Goal: Transaction & Acquisition: Purchase product/service

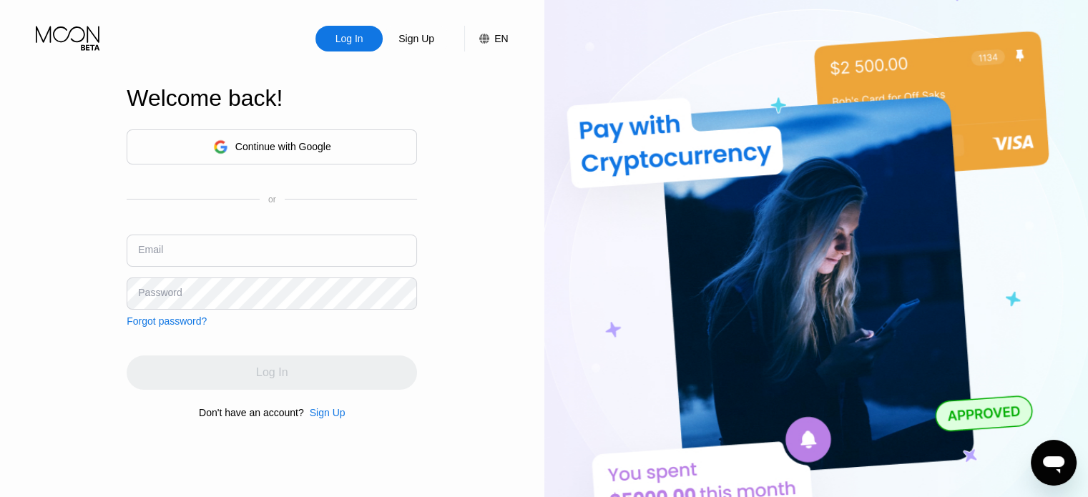
click at [325, 145] on div "Continue with Google" at bounding box center [283, 146] width 96 height 11
click at [275, 145] on div "Continue with Google" at bounding box center [283, 146] width 96 height 11
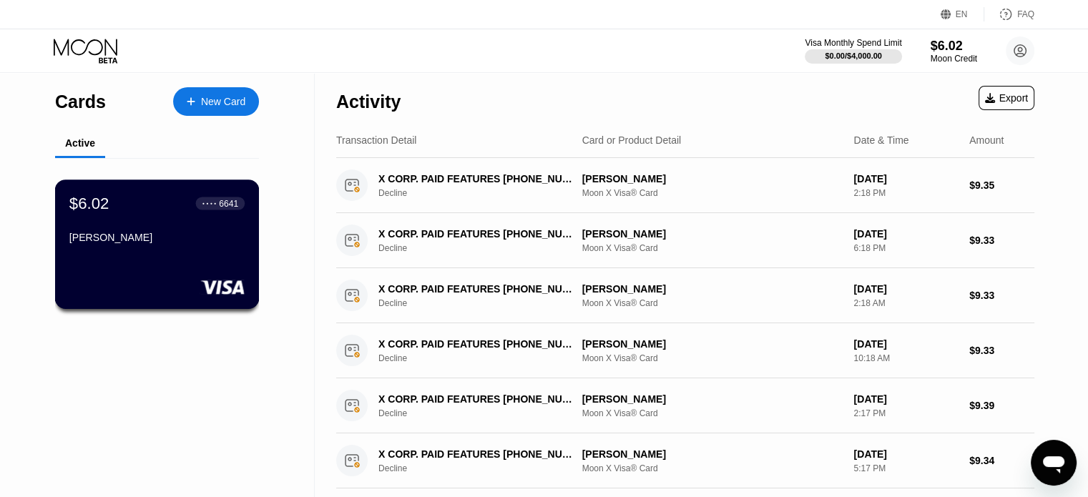
click at [220, 238] on div "[PERSON_NAME]" at bounding box center [156, 237] width 175 height 11
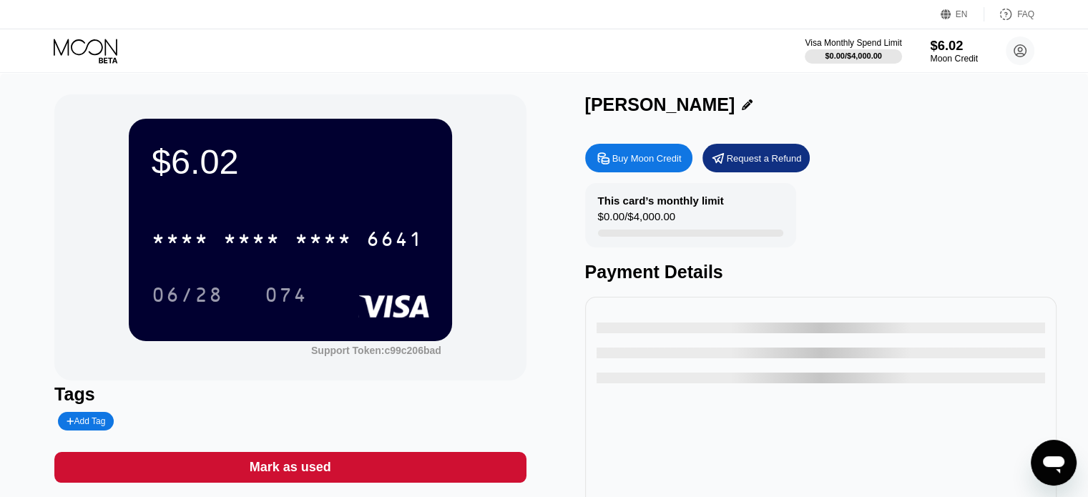
click at [961, 54] on div "Moon Credit" at bounding box center [954, 59] width 48 height 10
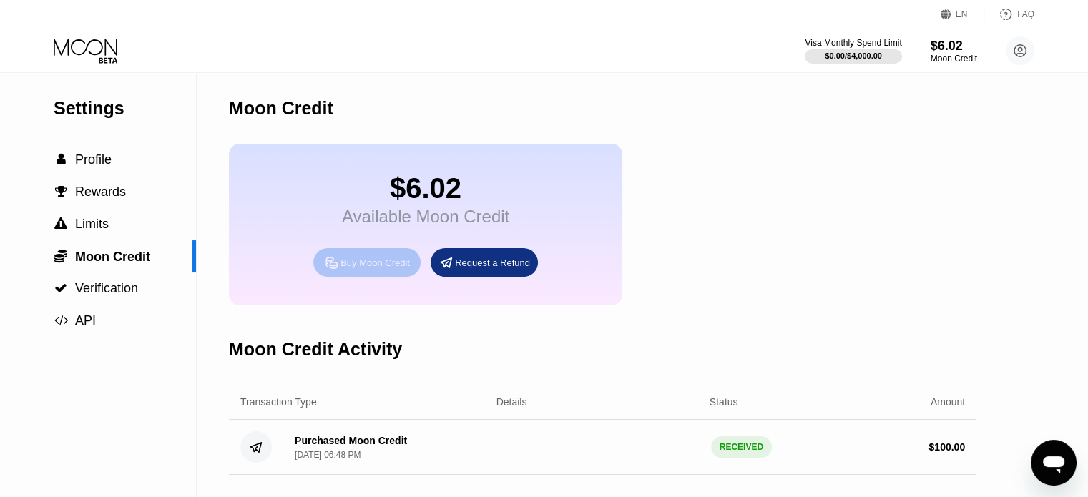
click at [341, 269] on div "Buy Moon Credit" at bounding box center [375, 263] width 69 height 12
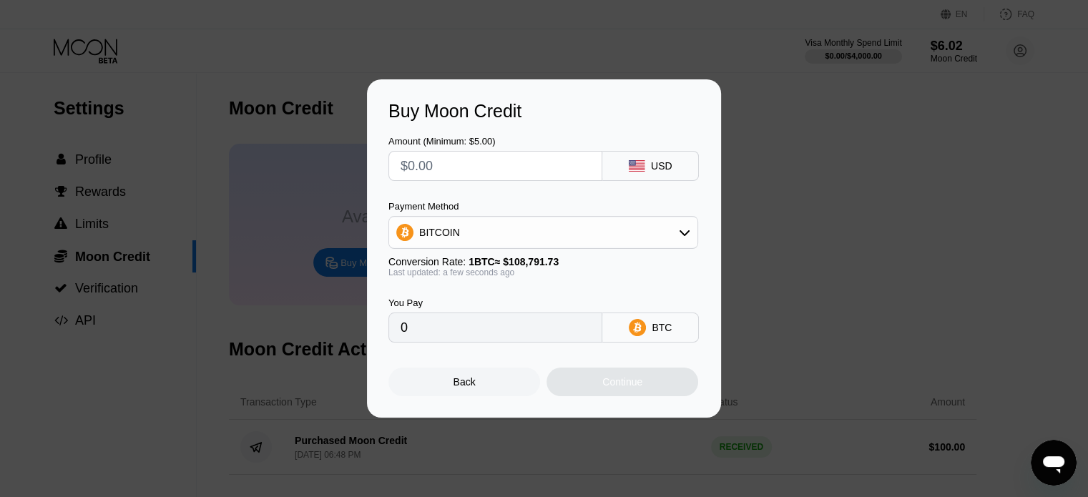
drag, startPoint x: 657, startPoint y: 165, endPoint x: 650, endPoint y: 211, distance: 46.3
click at [655, 167] on div "USD" at bounding box center [661, 165] width 21 height 11
click at [641, 226] on div "BITCOIN" at bounding box center [543, 232] width 308 height 29
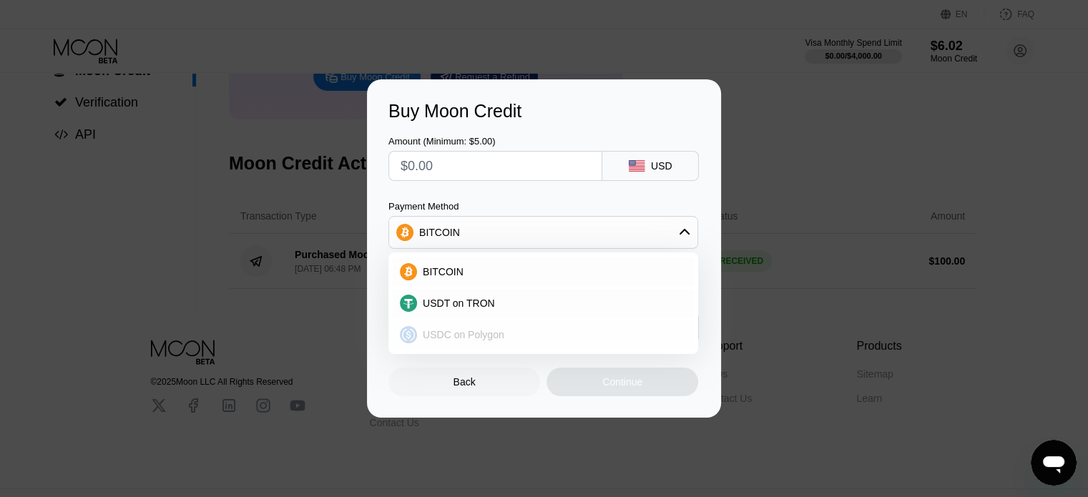
scroll to position [215, 0]
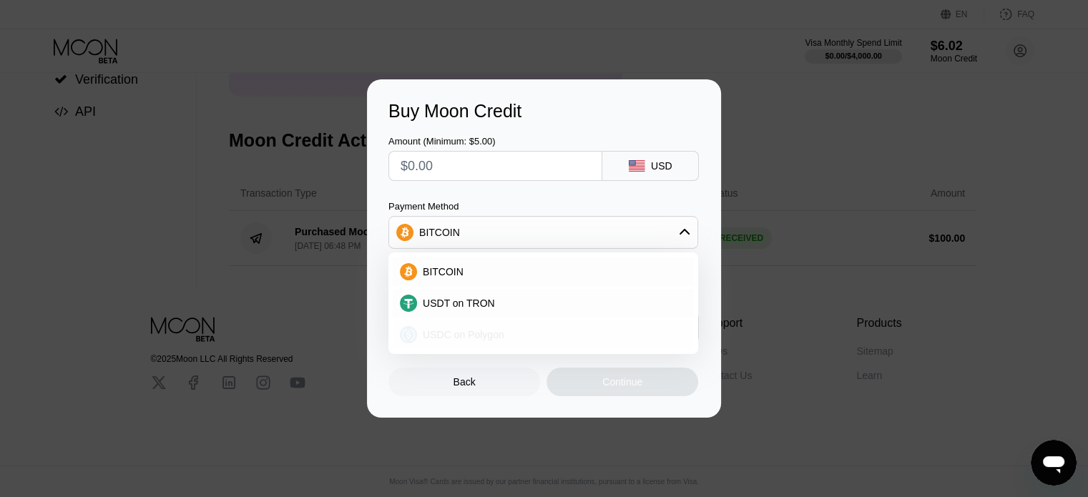
click at [457, 343] on div "USDC on Polygon" at bounding box center [543, 335] width 301 height 29
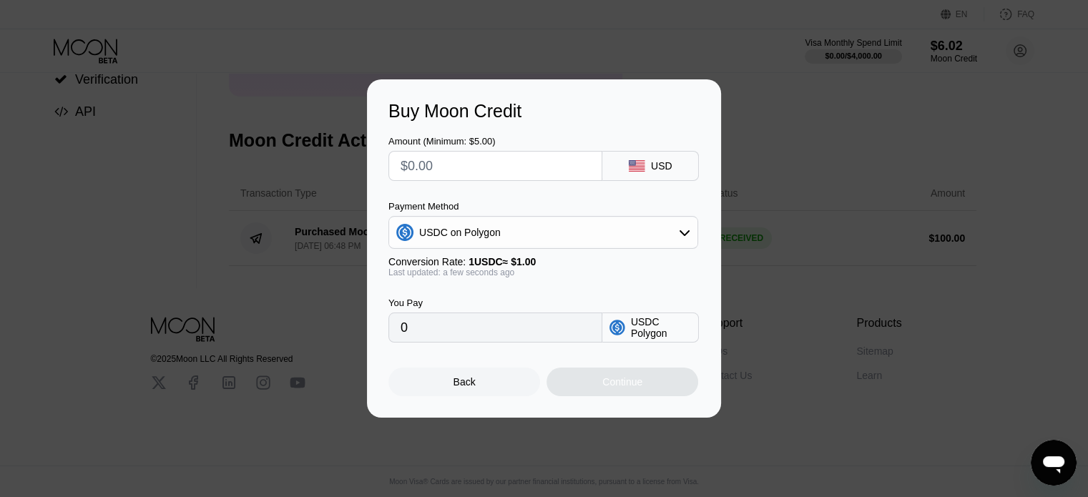
click at [446, 170] on input "text" at bounding box center [496, 166] width 190 height 29
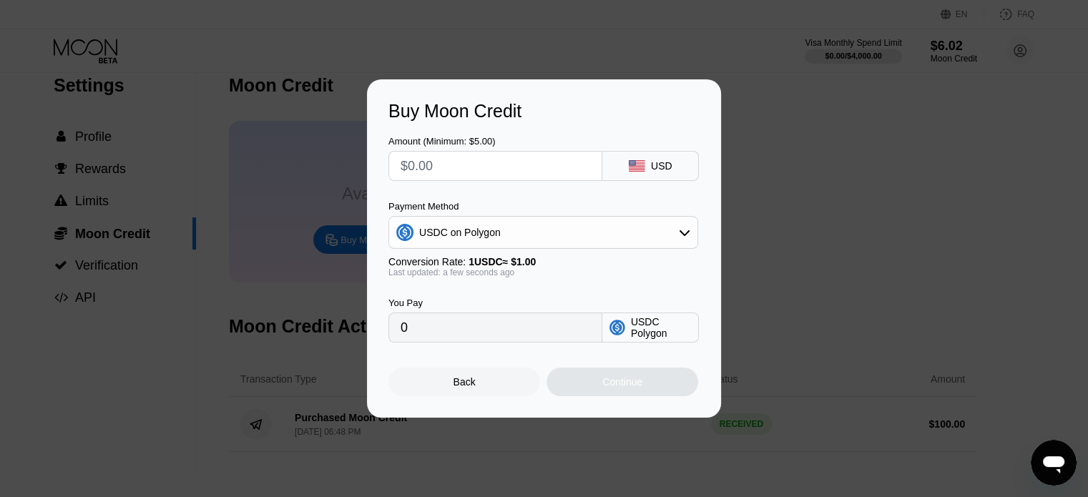
scroll to position [0, 0]
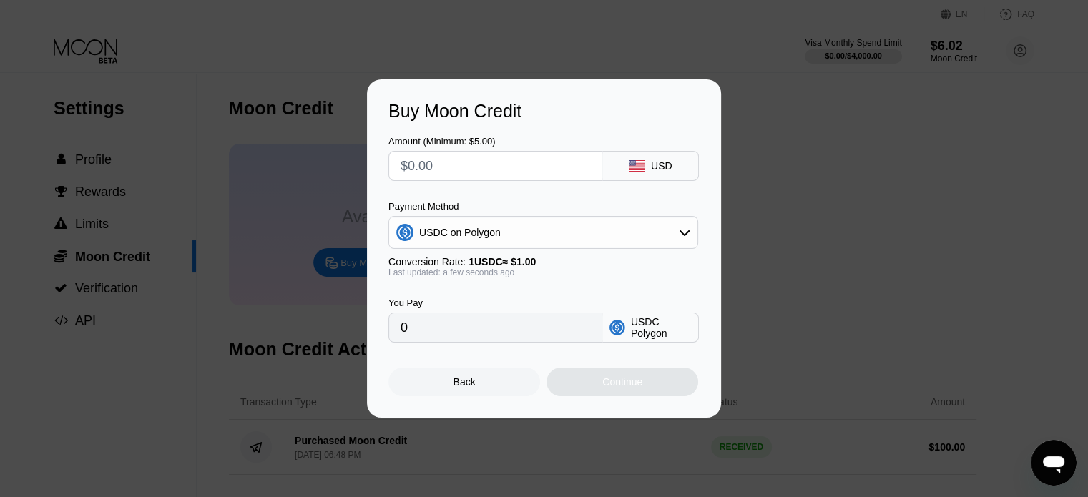
type input "$6"
type input "6.00000000"
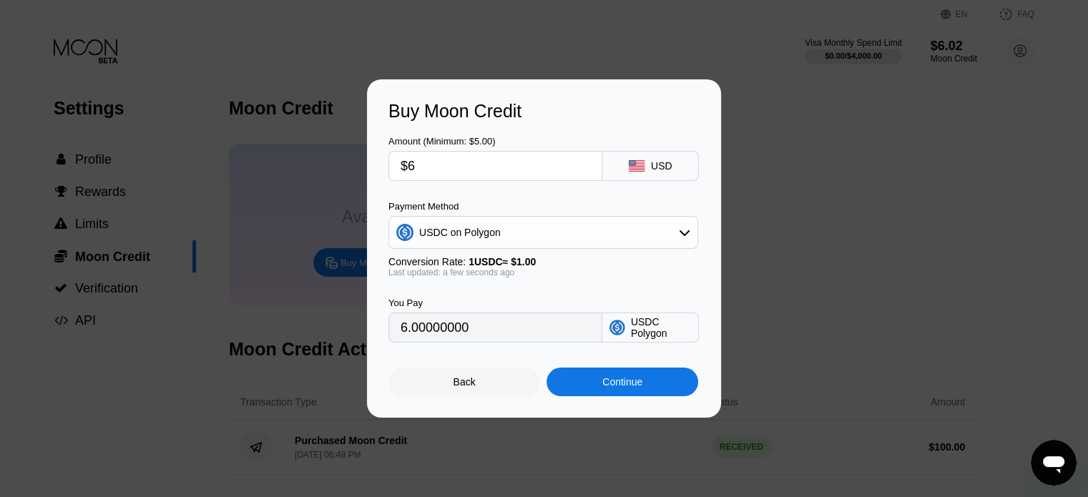
type input "$68"
type input "68.00000000"
drag, startPoint x: 435, startPoint y: 171, endPoint x: 413, endPoint y: 165, distance: 22.9
click at [413, 165] on input "$68" at bounding box center [496, 166] width 190 height 29
type input "$69"
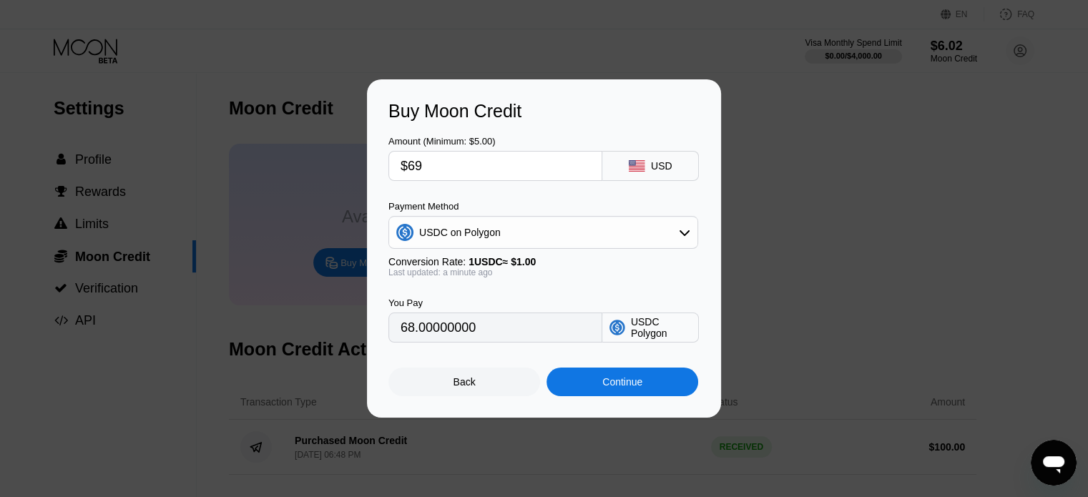
type input "69.00000000"
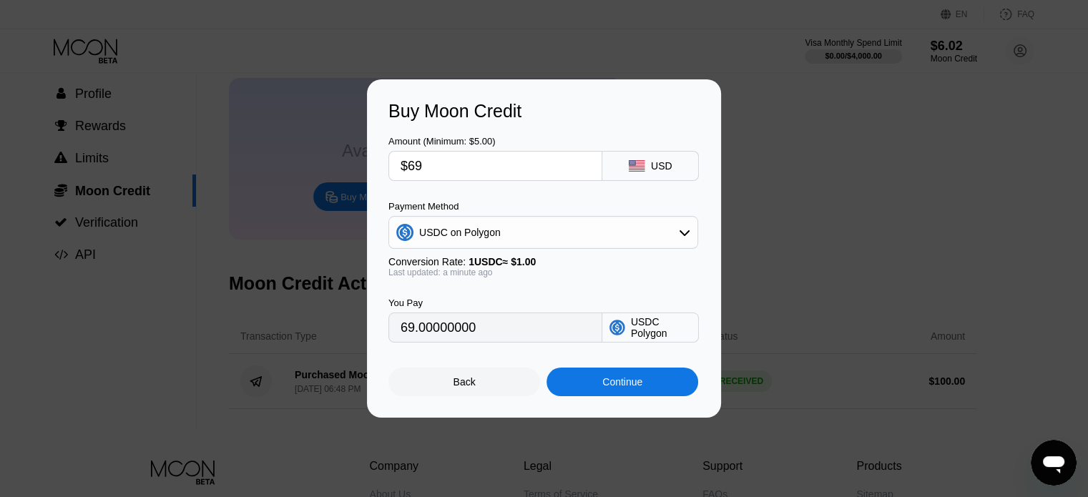
scroll to position [72, 0]
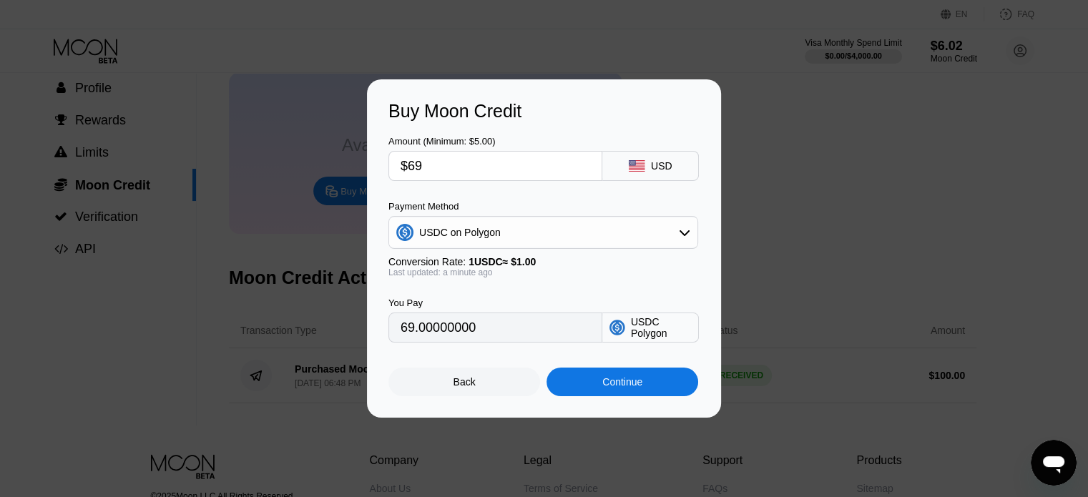
type input "$69"
click at [637, 388] on div "Continue" at bounding box center [622, 381] width 40 height 11
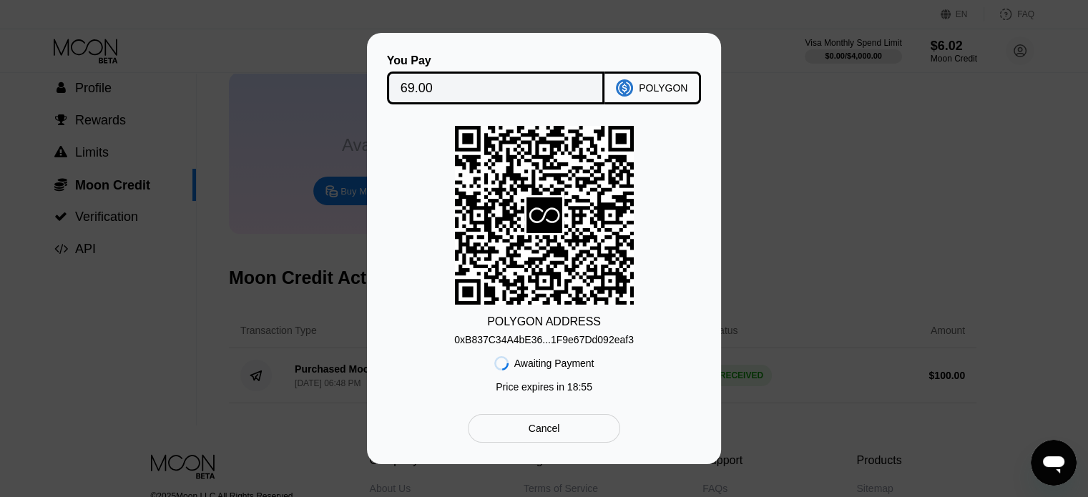
click at [607, 341] on div "0xB837C34A4bE36...1F9e67Dd092eaf3" at bounding box center [544, 339] width 180 height 11
click at [559, 346] on div "0xB837C34A4bE36...1F9e67Dd092eaf3" at bounding box center [544, 339] width 180 height 11
click at [571, 348] on div "Awaiting Payment Price expires in 13 : 06" at bounding box center [544, 373] width 100 height 54
click at [572, 341] on div "0xB837C34A4bE36...1F9e67Dd092eaf3" at bounding box center [544, 339] width 180 height 11
click at [383, 177] on div "You Pay 69.00 POLYGON POLYGON ADDRESS 0xB837C34A4bE36...1F9e67Dd092eaf3 Awaitin…" at bounding box center [544, 248] width 354 height 431
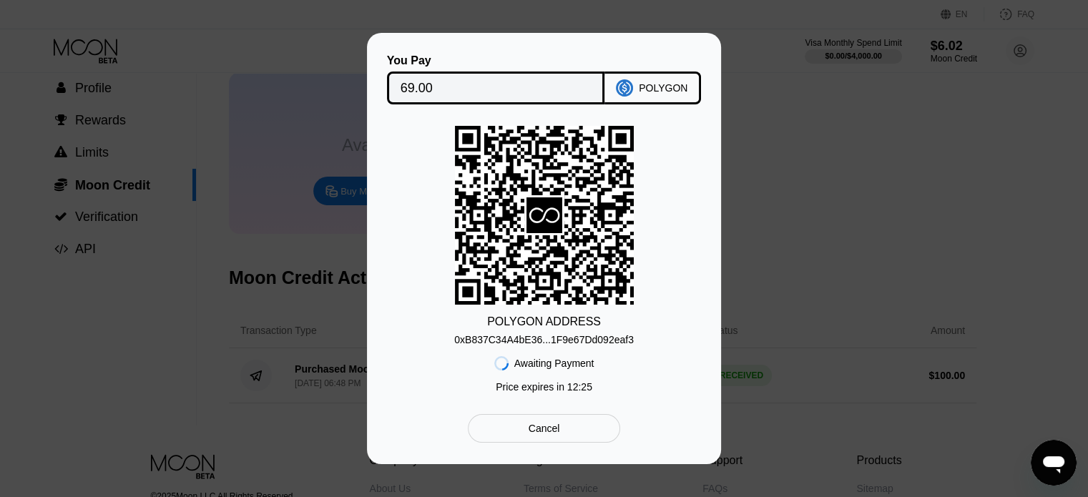
click at [952, 165] on div "You Pay 69.00 POLYGON POLYGON ADDRESS 0xB837C34A4bE36...1F9e67Dd092eaf3 Awaitin…" at bounding box center [544, 248] width 1088 height 431
click at [502, 190] on icon at bounding box center [544, 215] width 179 height 175
click at [972, 212] on div "You Pay 69.00 POLYGON POLYGON ADDRESS 0xB837C34A4bE36...1F9e67Dd092eaf3 Awaitin…" at bounding box center [544, 248] width 1088 height 431
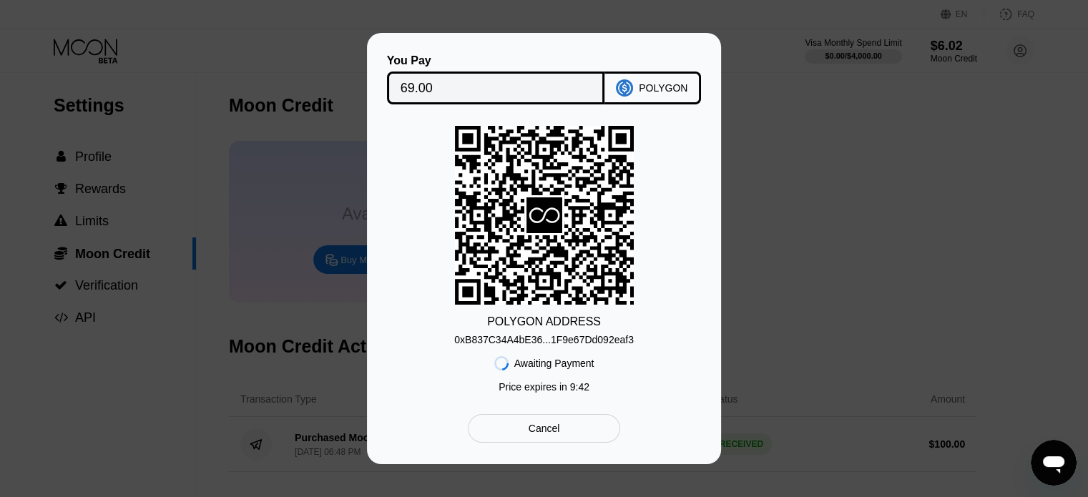
scroll to position [0, 0]
click at [576, 139] on icon at bounding box center [544, 215] width 179 height 175
click at [647, 97] on div "POLYGON" at bounding box center [653, 88] width 97 height 33
click at [535, 388] on div "Price expires in 8 : 22" at bounding box center [544, 386] width 91 height 11
click at [552, 329] on div "0xB837C34A4bE36...1F9e67Dd092eaf3" at bounding box center [544, 336] width 180 height 17
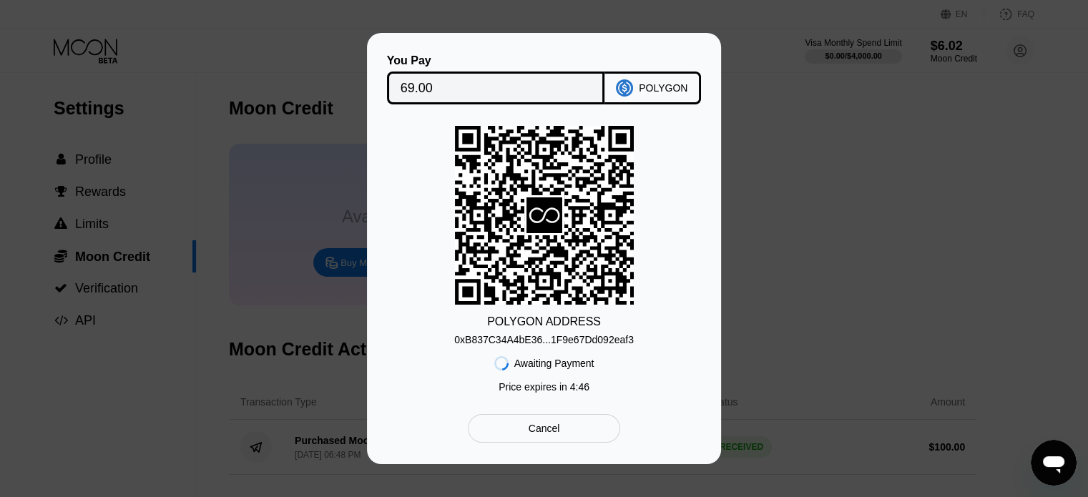
click at [639, 92] on div "POLYGON" at bounding box center [653, 88] width 97 height 33
click at [595, 343] on div "0xB837C34A4bE36...1F9e67Dd092eaf3" at bounding box center [544, 339] width 180 height 11
click at [1042, 463] on icon "Open messaging window" at bounding box center [1054, 463] width 26 height 26
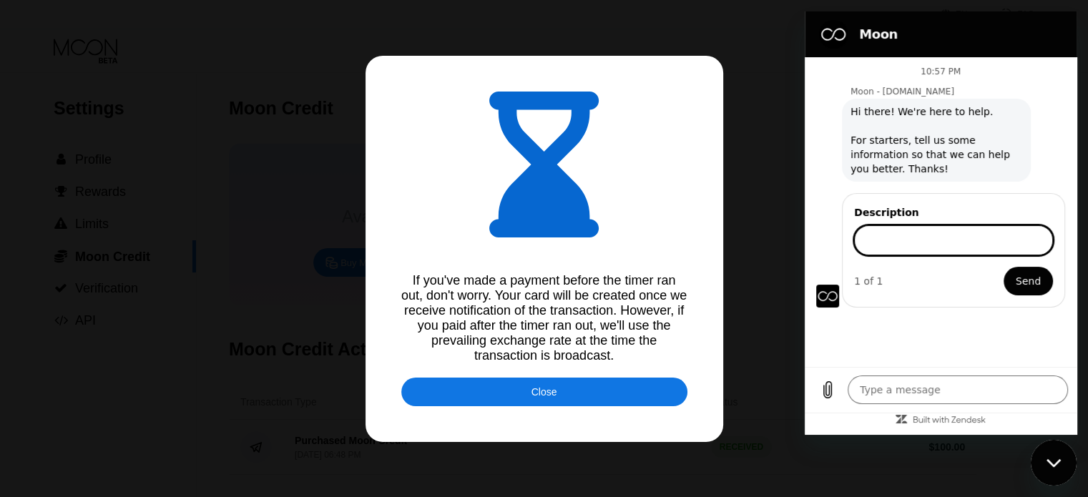
drag, startPoint x: 919, startPoint y: 238, endPoint x: 906, endPoint y: 361, distance: 123.7
click at [906, 361] on div "10:57 PM Moon - paywithmoon.com Moon - paywithmoon.com says: Hi there! We're he…" at bounding box center [941, 212] width 272 height 310
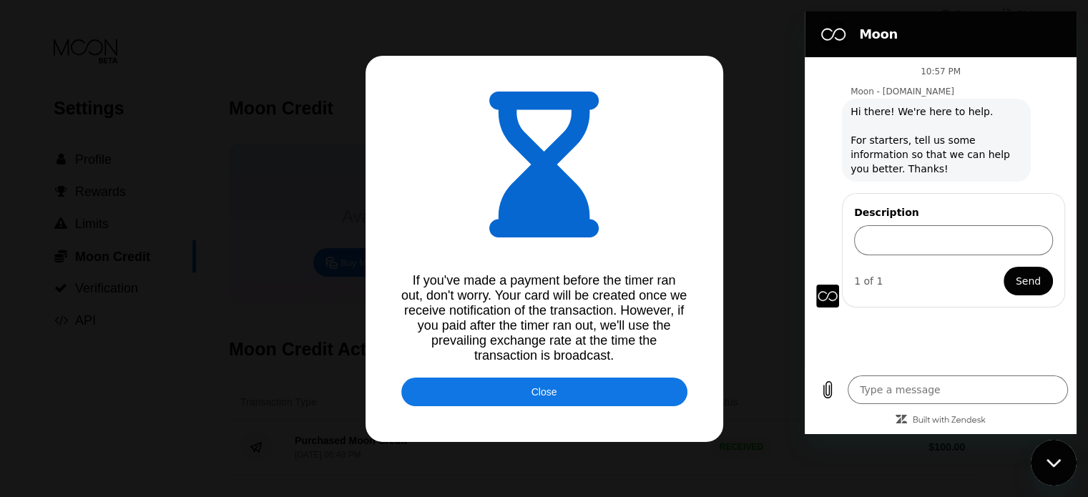
type textarea "x"
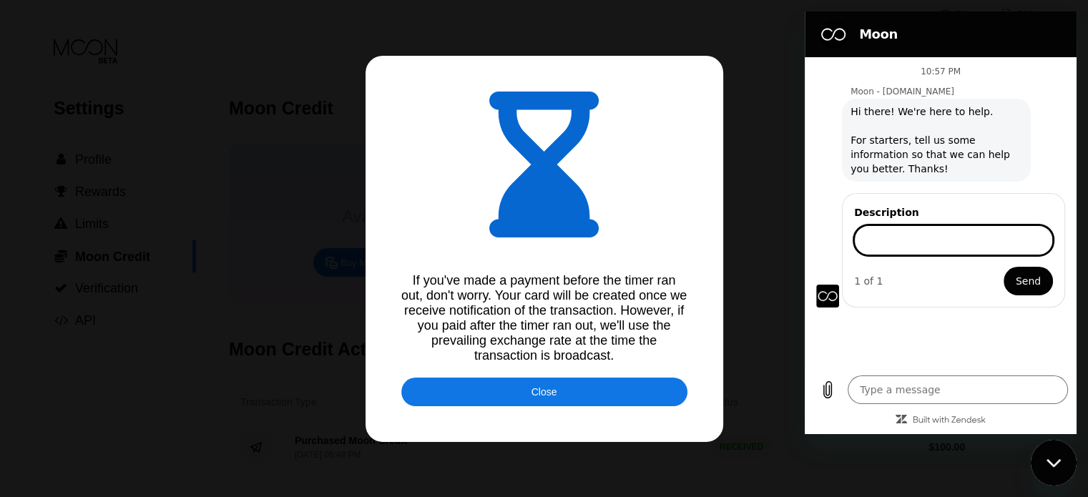
click at [936, 240] on input "Description" at bounding box center [953, 240] width 199 height 30
paste input "I deposited $69 USDC on the Pailigan network but it was not registered. This is…"
type input "I deposited $69 USDC on the Pailigan network but it was not registered. This is…"
click at [1004, 267] on button "Send" at bounding box center [1028, 281] width 49 height 29
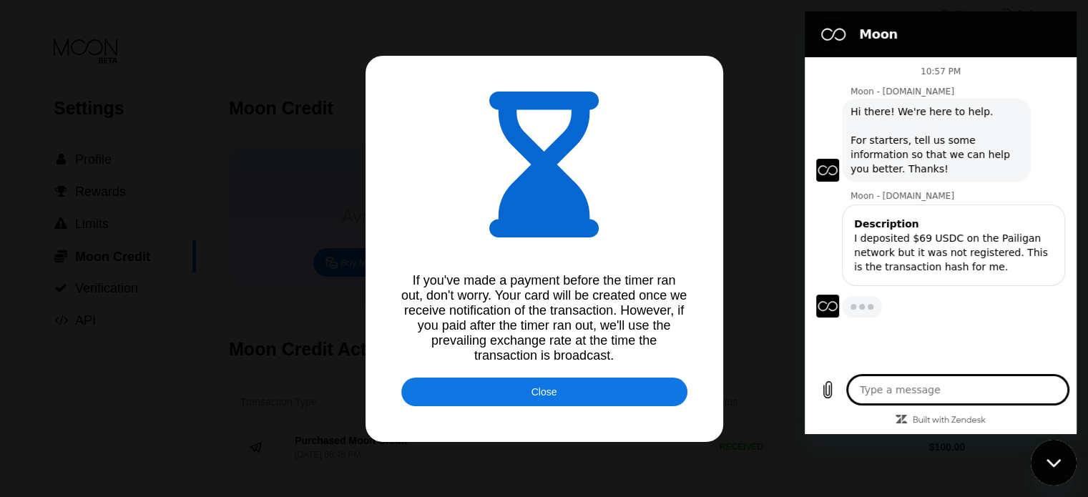
type textarea "x"
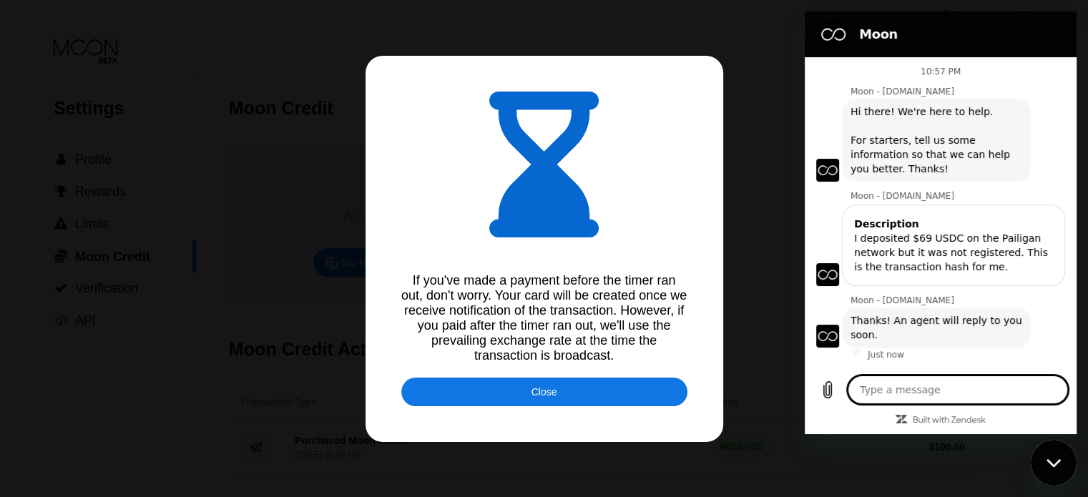
click at [940, 391] on textarea at bounding box center [958, 390] width 220 height 29
paste textarea "0x2945ee4446c0576ec9a1b299656a96f2c2bcb5820e1e55eb7f2b1cf30a763e82"
type textarea "0x2945ee4446c0576ec9a1b299656a96f2c2bcb5820e1e55eb7f2b1cf30a763e82"
type textarea "x"
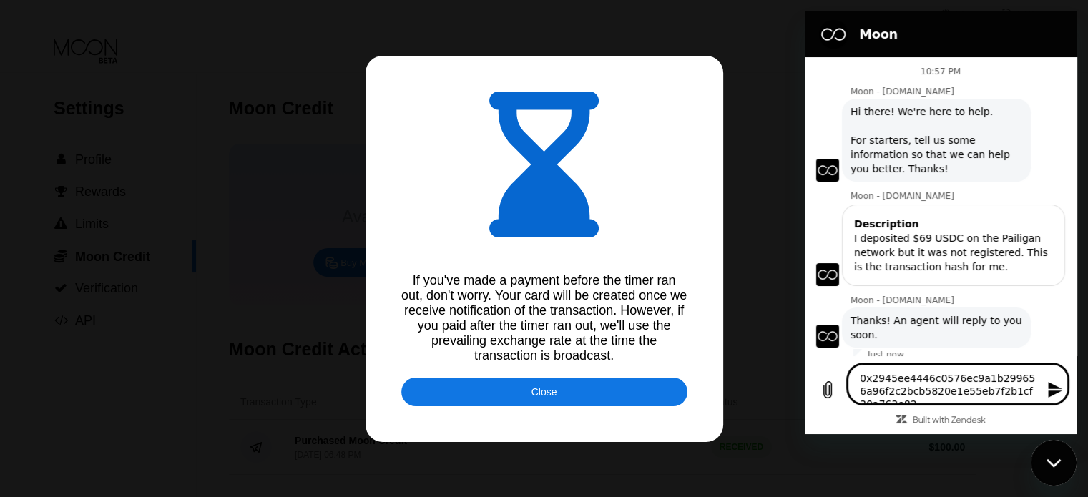
type textarea "0x2945ee4446c0576ec9a1b299656a96f2c2bcb5820e1e55eb7f2b1cf30a763e82"
click at [1054, 393] on icon "Send message" at bounding box center [1055, 390] width 14 height 16
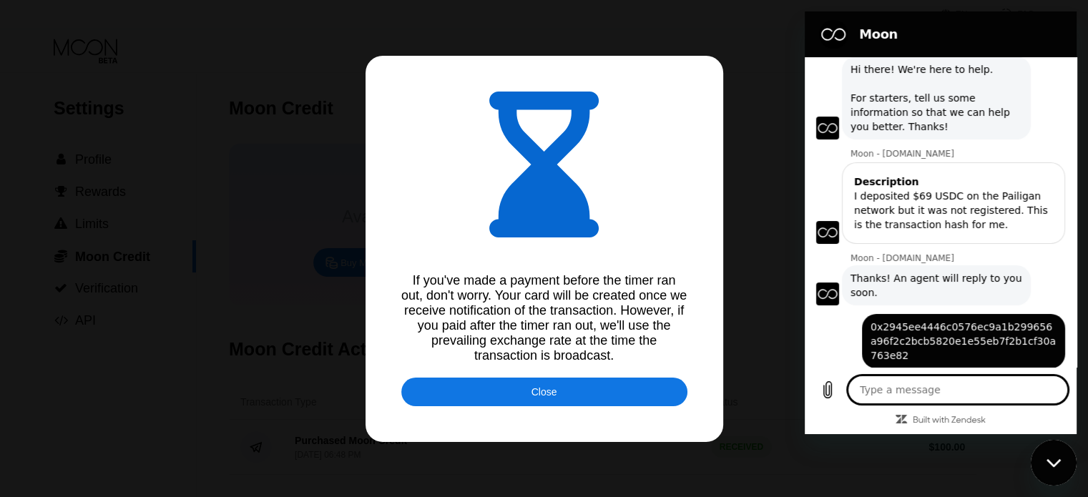
scroll to position [45, 0]
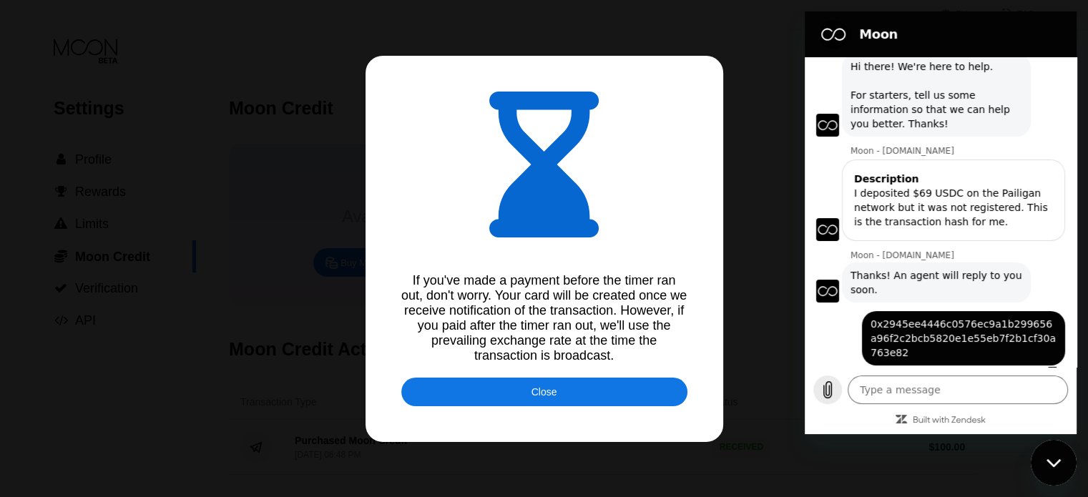
click at [833, 391] on icon "Upload file" at bounding box center [827, 389] width 17 height 17
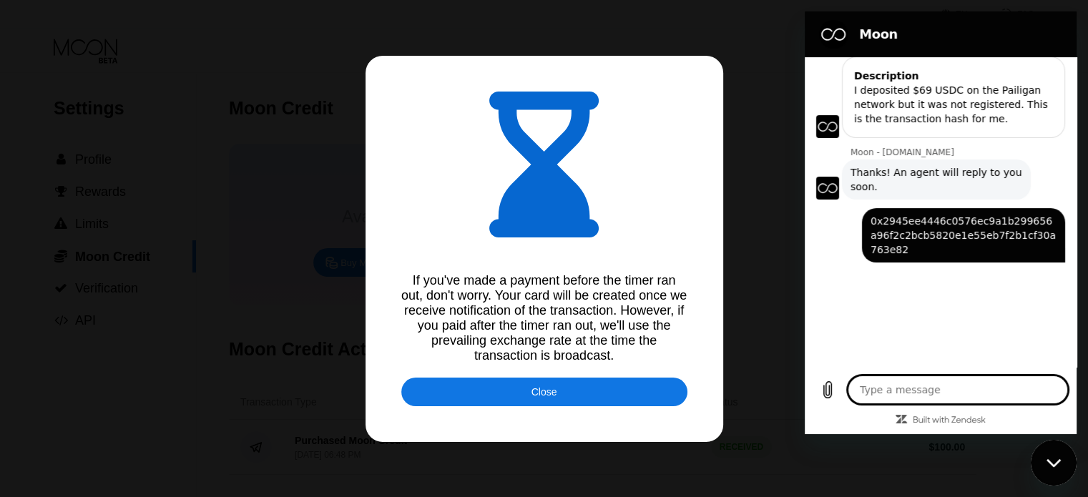
scroll to position [151, 0]
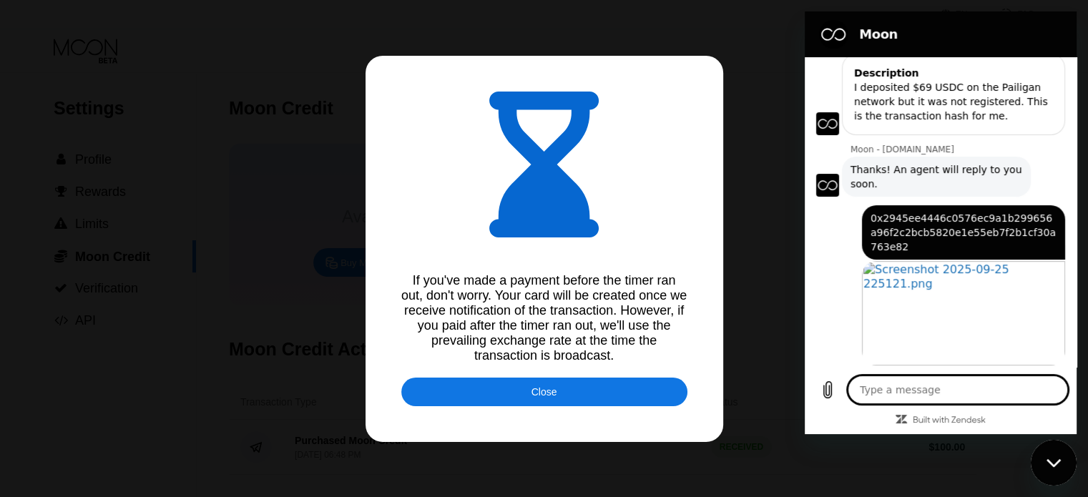
click at [558, 403] on div "Close" at bounding box center [544, 392] width 286 height 29
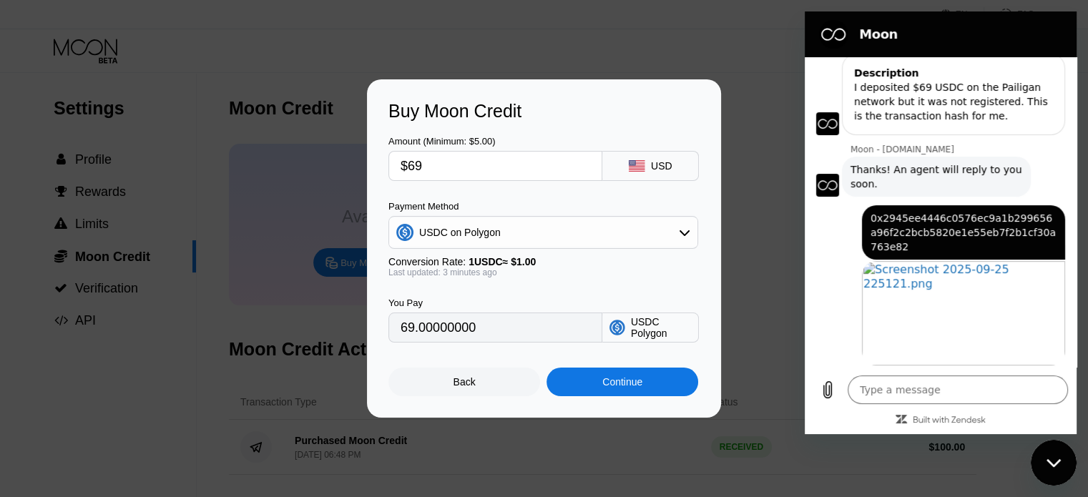
click at [476, 439] on div at bounding box center [549, 248] width 1099 height 497
click at [309, 367] on div "Buy Moon Credit Amount (Minimum: $5.00) $69 USD Payment Method USDC on Polygon …" at bounding box center [544, 248] width 1088 height 338
click at [455, 388] on div "Back" at bounding box center [465, 381] width 22 height 11
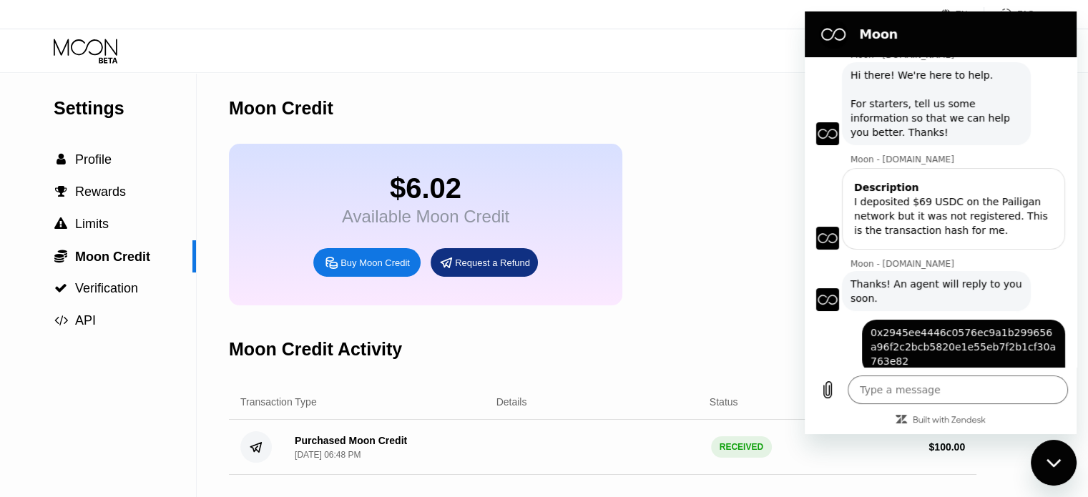
scroll to position [0, 0]
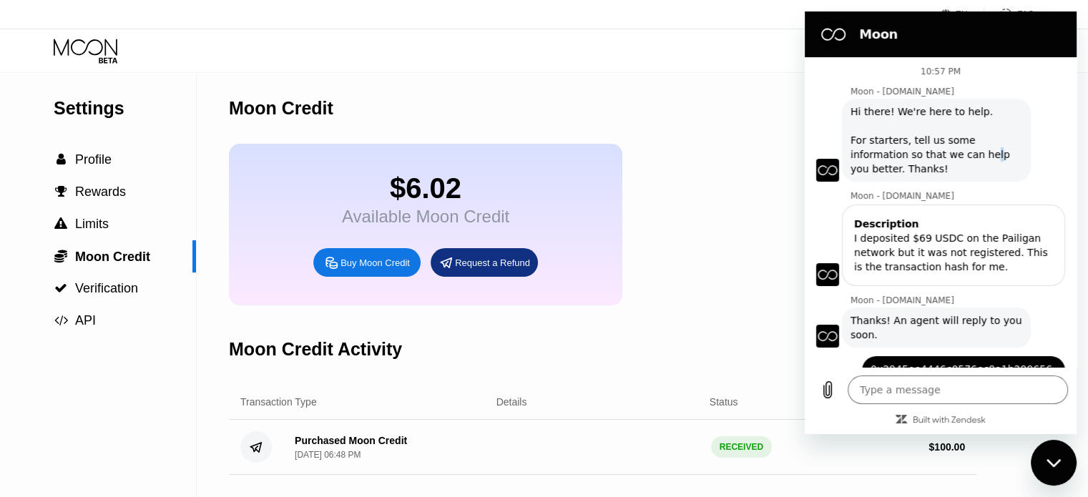
drag, startPoint x: 934, startPoint y: 148, endPoint x: 984, endPoint y: 158, distance: 51.8
click at [984, 158] on span "Hi there! We're here to help. For starters, tell us some information so that we…" at bounding box center [937, 140] width 172 height 72
click at [926, 166] on span "Hi there! We're here to help. For starters, tell us some information so that we…" at bounding box center [937, 140] width 172 height 72
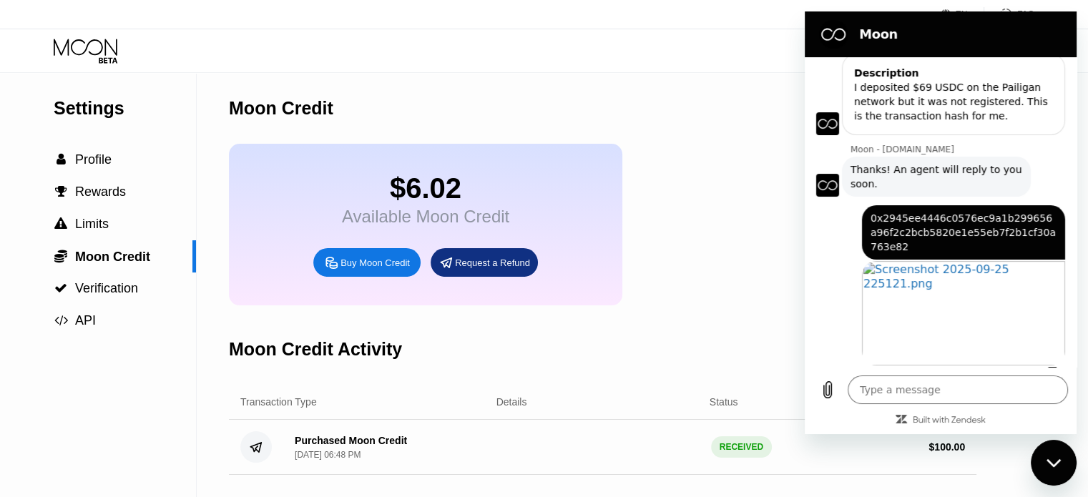
click at [850, 230] on div "says: 0x2945ee4446c0576ec9a1b299656a96f2c2bcb5820e1e55eb7f2b1cf30a763e82" at bounding box center [935, 228] width 260 height 63
click at [993, 396] on textarea at bounding box center [958, 390] width 220 height 29
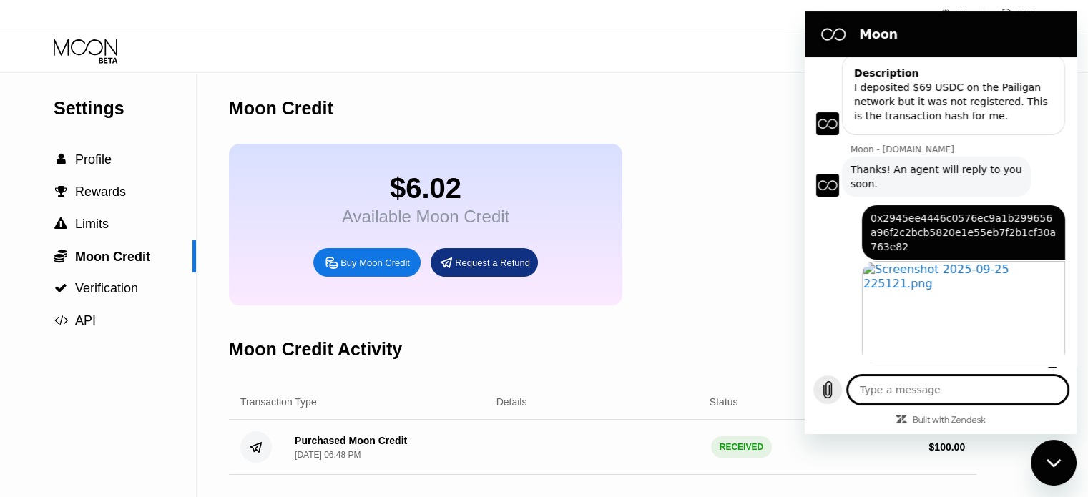
click at [836, 387] on button "Upload file" at bounding box center [827, 390] width 29 height 29
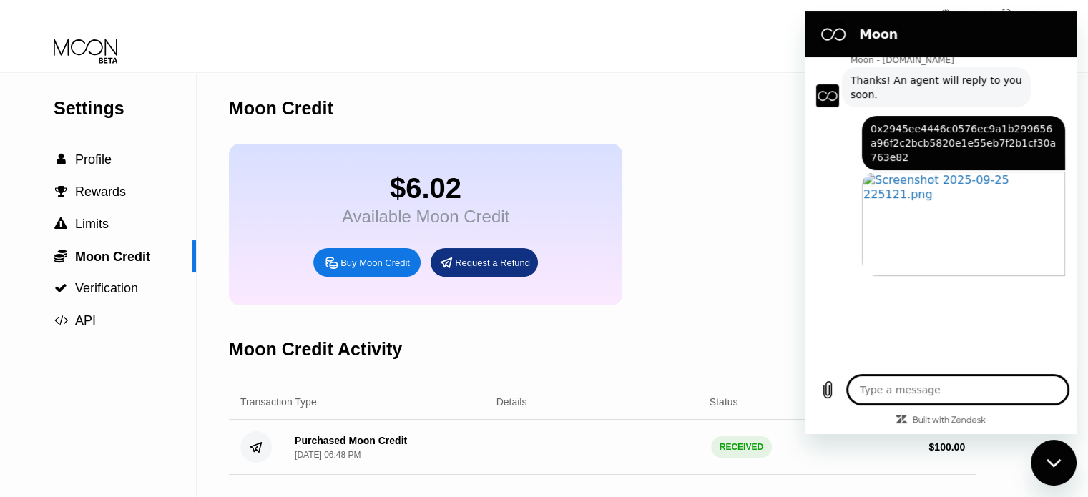
scroll to position [240, 0]
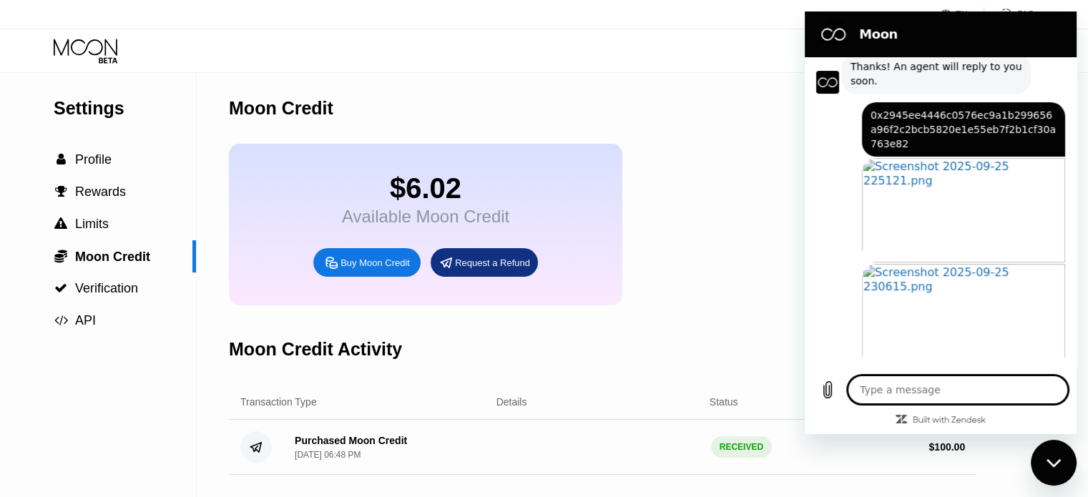
click at [921, 388] on textarea at bounding box center [958, 390] width 220 height 29
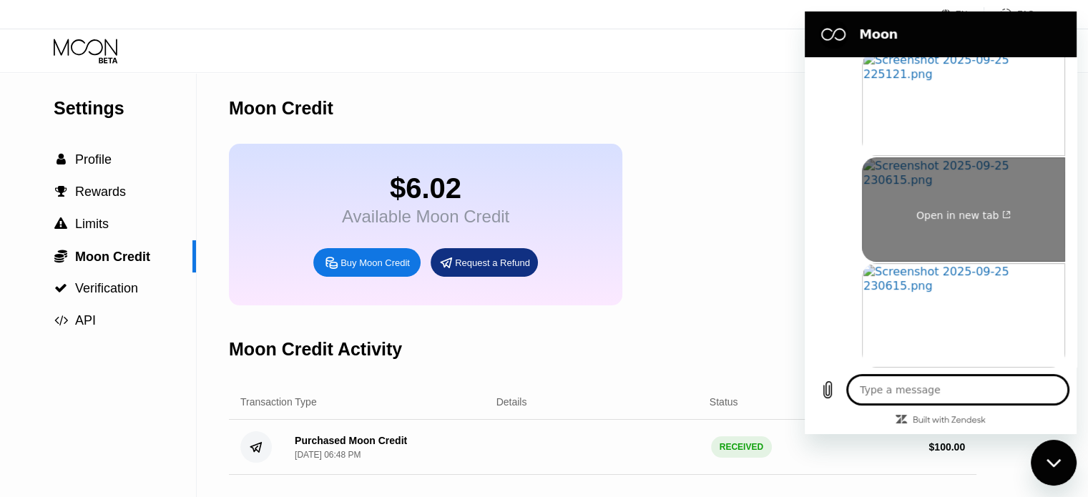
scroll to position [363, 0]
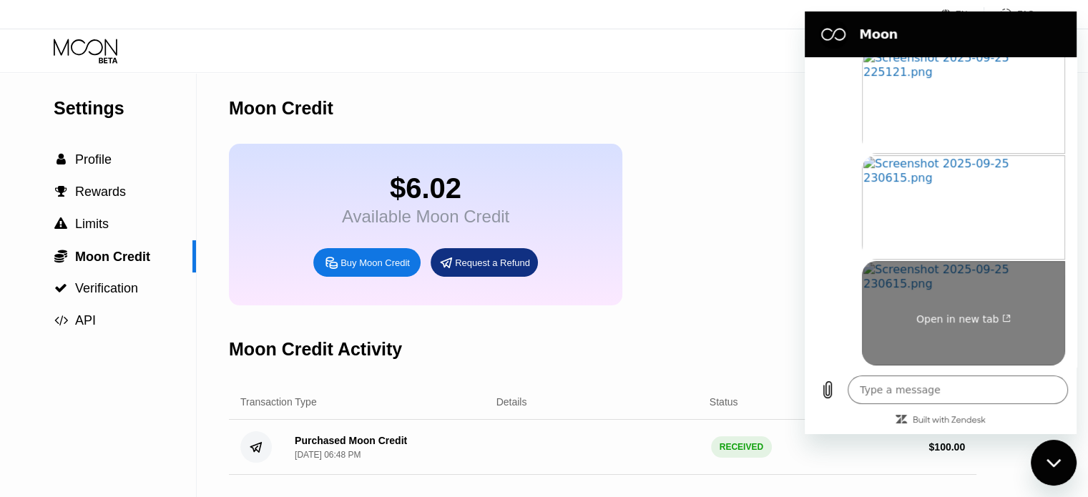
drag, startPoint x: 936, startPoint y: 263, endPoint x: 1008, endPoint y: 294, distance: 78.8
click at [1008, 294] on link "Open in new tab" at bounding box center [963, 313] width 203 height 104
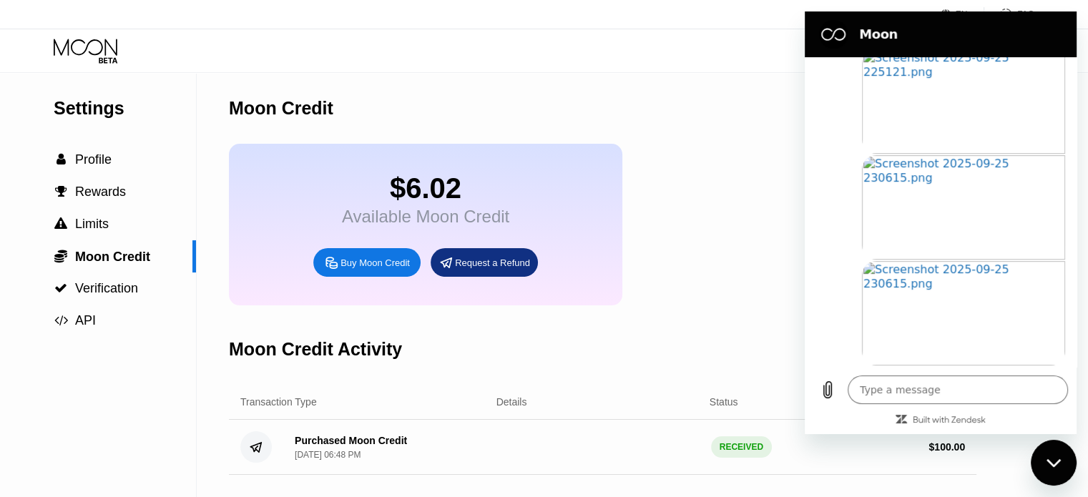
drag, startPoint x: 860, startPoint y: 200, endPoint x: 826, endPoint y: 210, distance: 34.9
click at [826, 210] on div "Open in new tab" at bounding box center [935, 207] width 260 height 106
drag, startPoint x: 874, startPoint y: 202, endPoint x: 843, endPoint y: 230, distance: 40.5
click at [843, 230] on div "Open in new tab" at bounding box center [935, 207] width 260 height 106
type textarea "x"
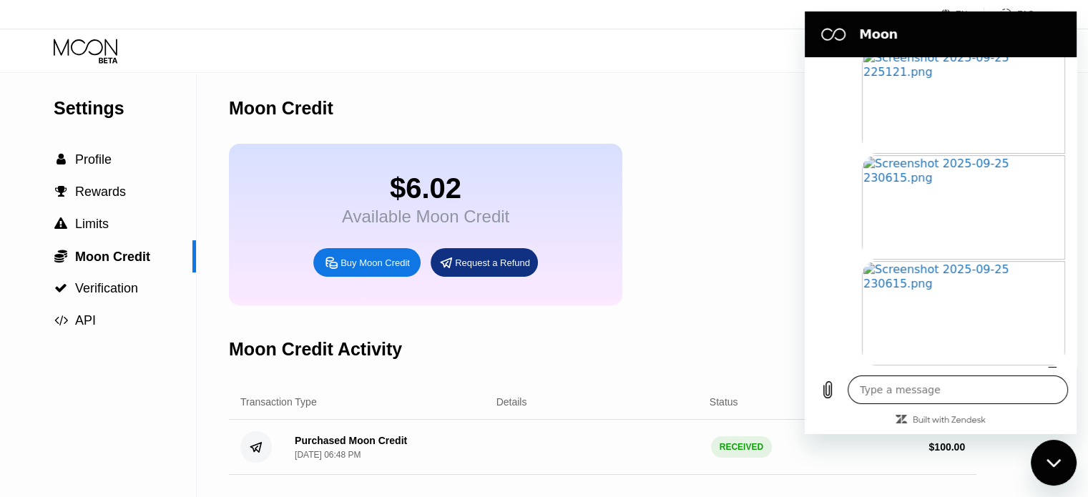
click at [911, 390] on textarea at bounding box center [958, 390] width 220 height 29
paste textarea "Please solve this problem for me. I did everything right, but the deposit to my…"
type textarea "Please solve this problem for me. I did everything right, but the deposit to my…"
type textarea "x"
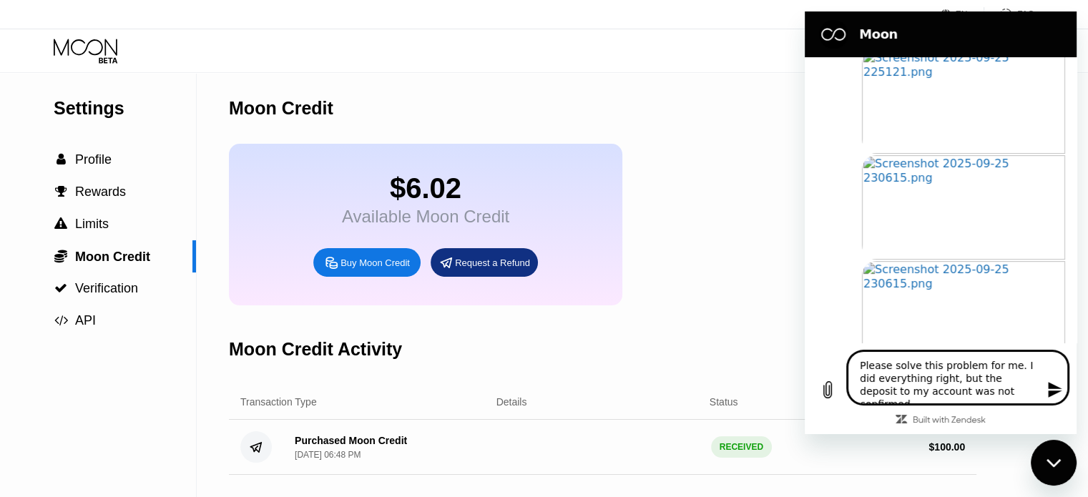
type textarea "Please solve this problem for me. I did everything right, but the deposit to my…"
click at [1062, 391] on icon "Send message" at bounding box center [1055, 389] width 17 height 17
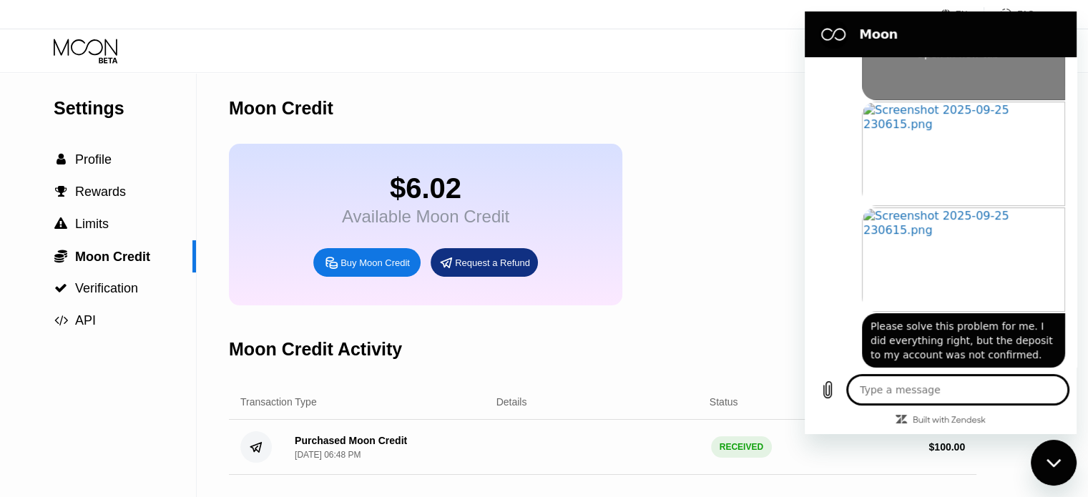
scroll to position [418, 0]
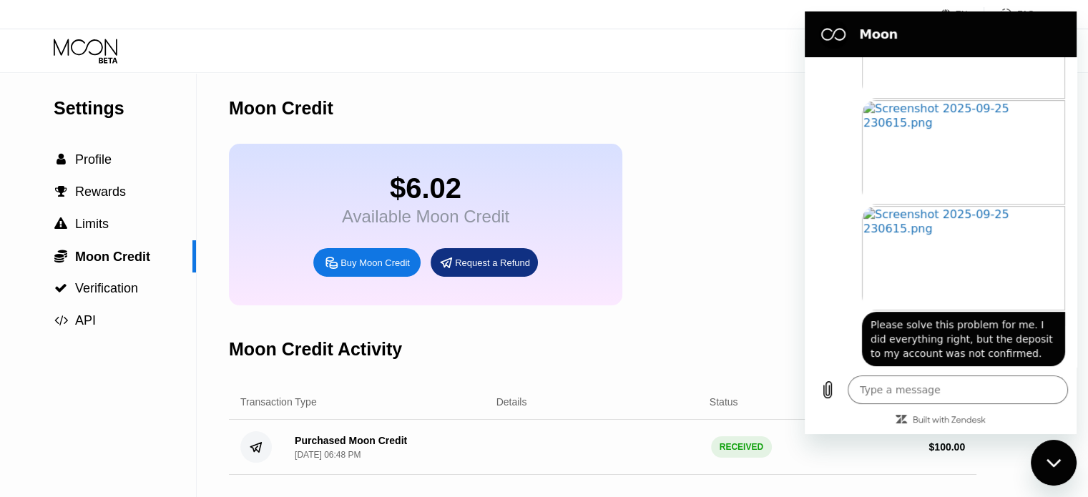
click at [1048, 459] on icon "Close messaging window" at bounding box center [1053, 463] width 14 height 8
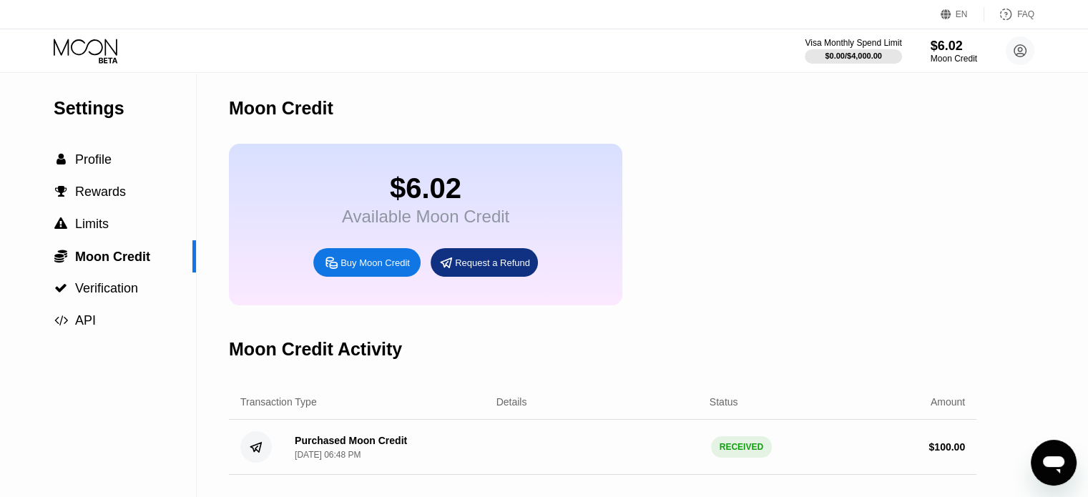
click at [1049, 458] on icon "Open messaging window" at bounding box center [1053, 464] width 21 height 17
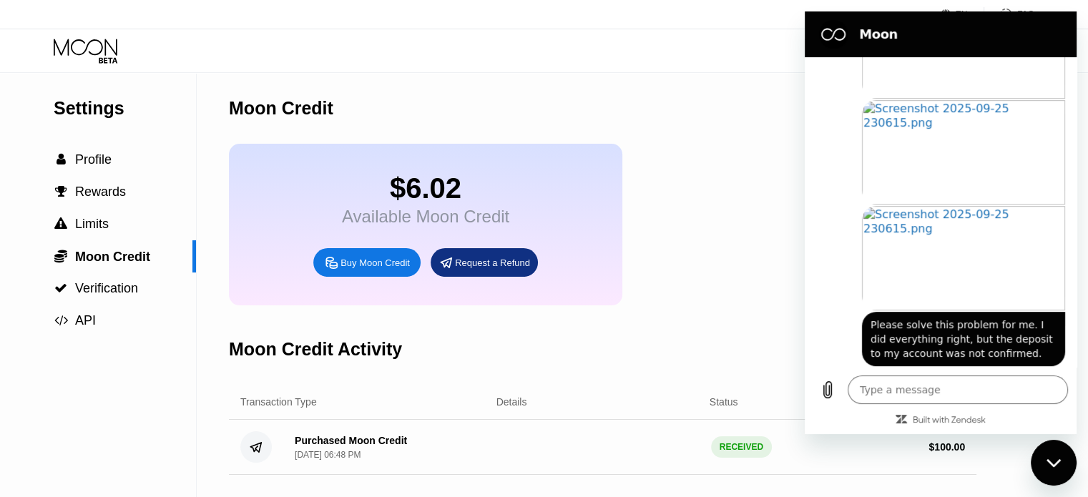
scroll to position [0, 0]
click at [1051, 459] on icon "Close messaging window" at bounding box center [1054, 463] width 15 height 9
type textarea "x"
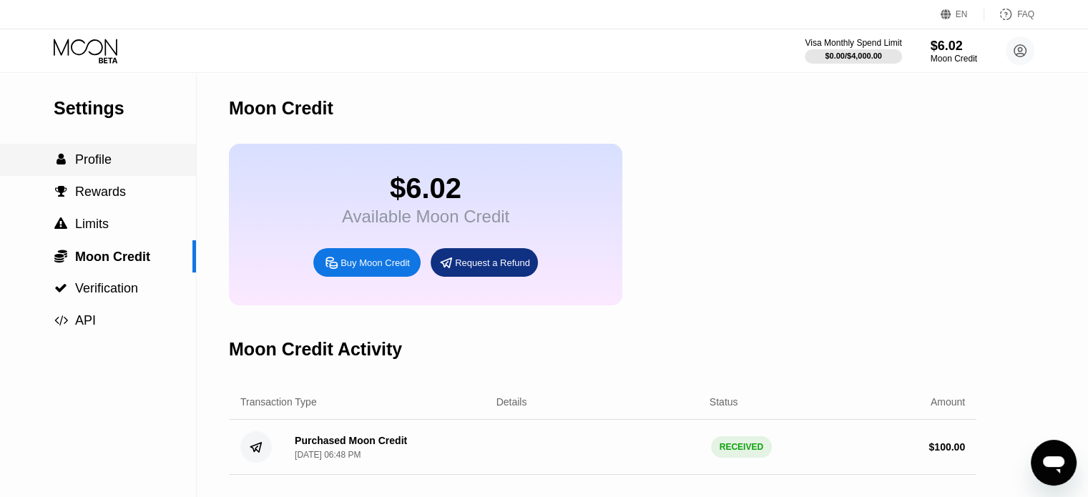
click at [87, 176] on div " Profile" at bounding box center [98, 160] width 196 height 32
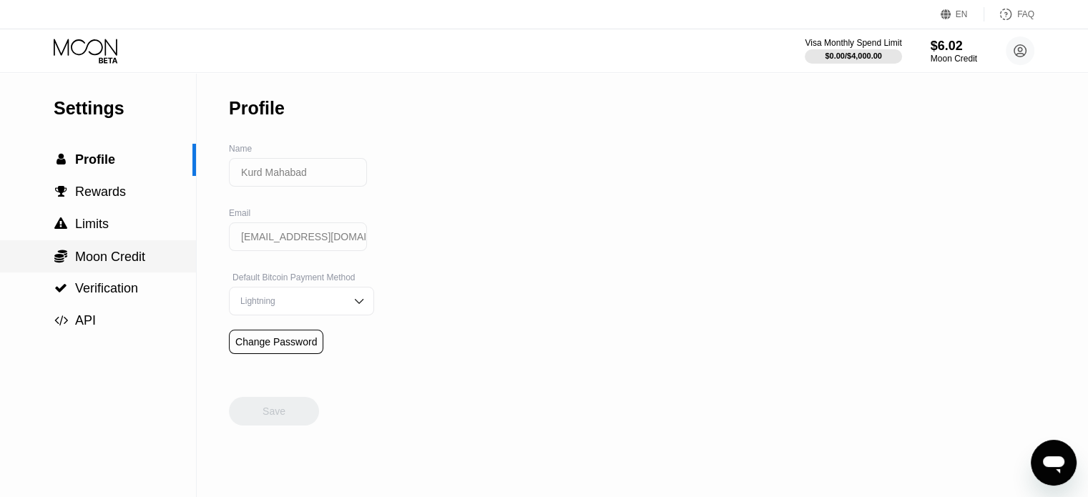
click at [114, 260] on span "Moon Credit" at bounding box center [110, 257] width 70 height 14
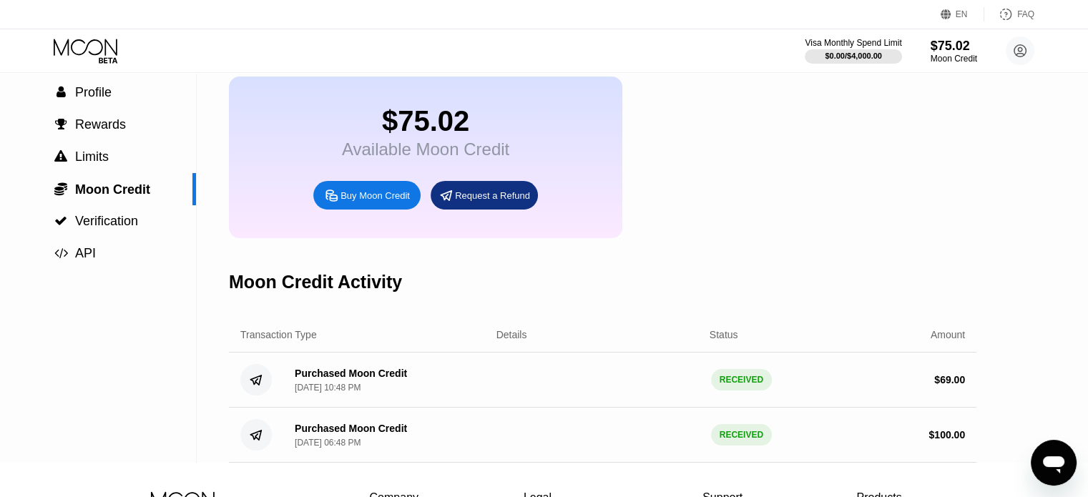
scroll to position [72, 0]
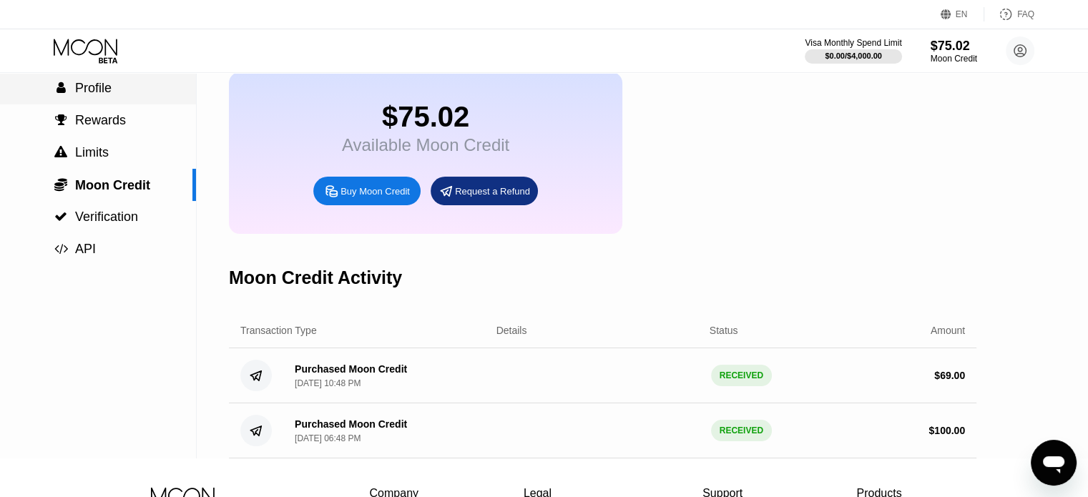
click at [69, 96] on div " Profile" at bounding box center [83, 88] width 58 height 15
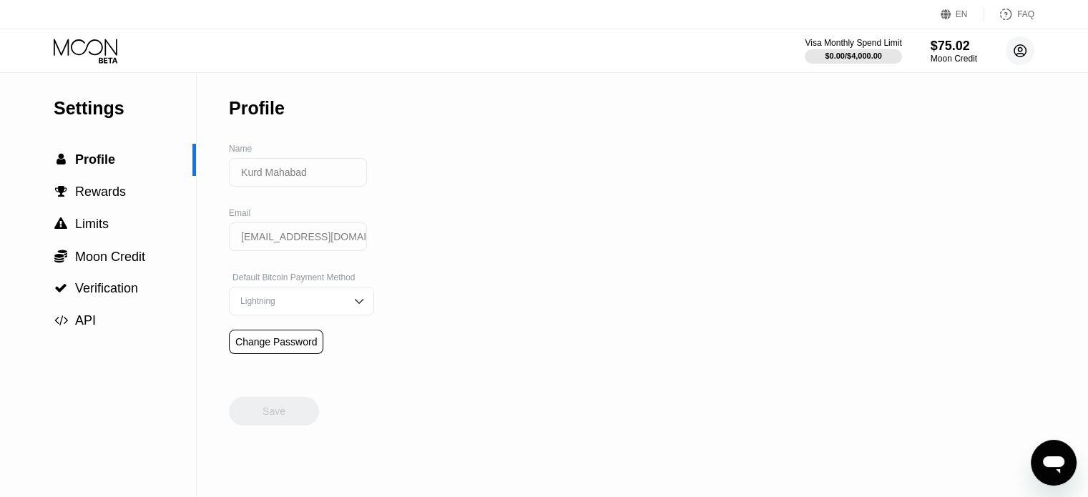
click at [1025, 61] on circle at bounding box center [1020, 50] width 29 height 29
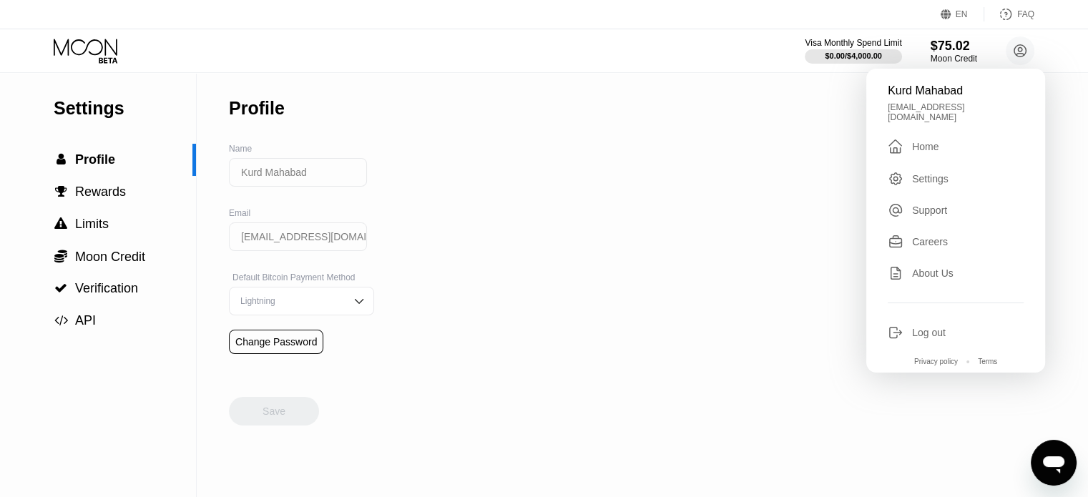
click at [919, 141] on div "Home" at bounding box center [925, 146] width 26 height 11
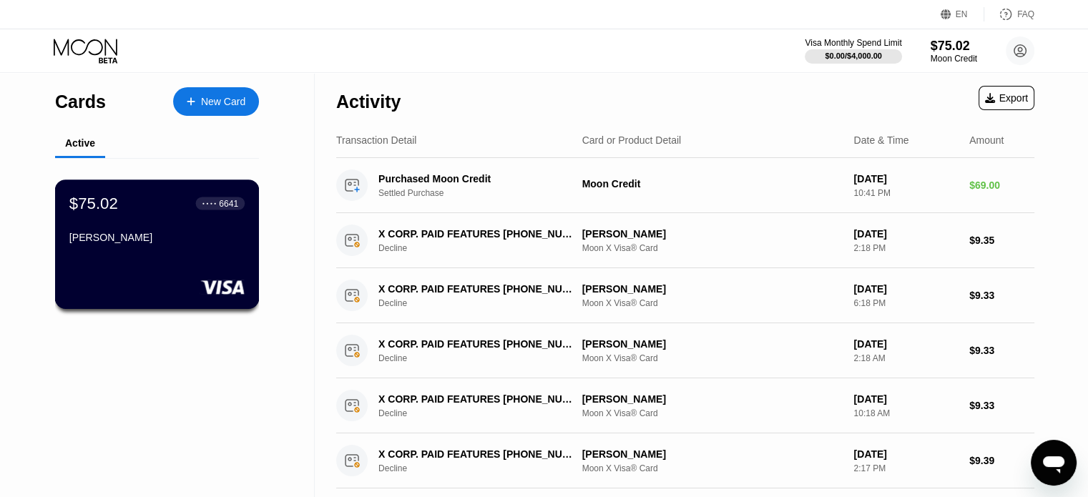
click at [197, 208] on div "● ● ● ● 6641" at bounding box center [220, 203] width 49 height 13
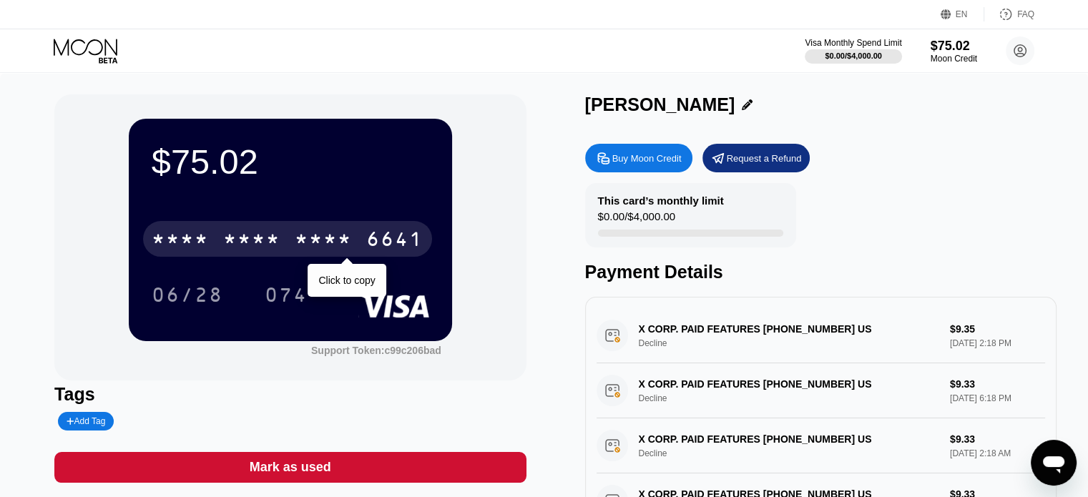
click at [388, 236] on div "6641" at bounding box center [394, 241] width 57 height 23
click at [362, 247] on div "[CREDIT_CARD_NUMBER]" at bounding box center [287, 239] width 289 height 36
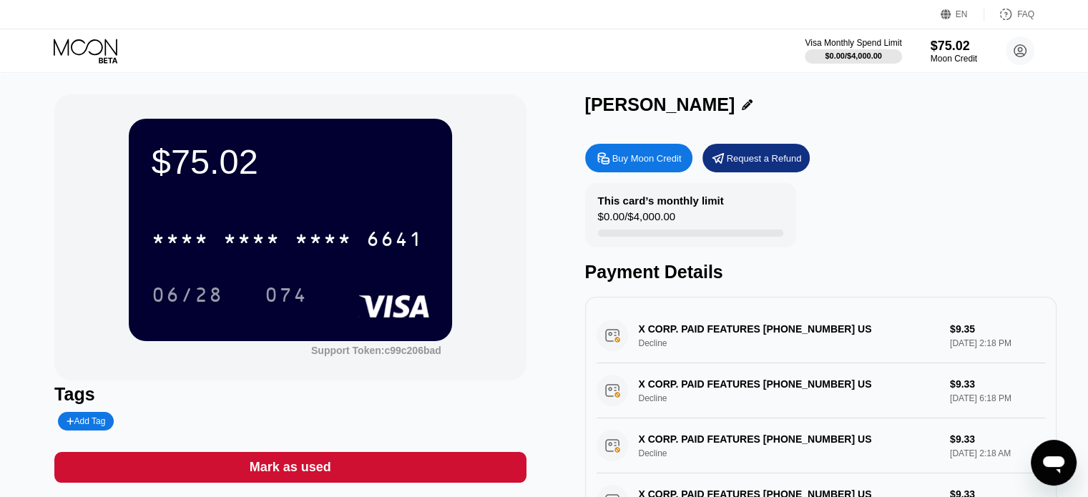
drag, startPoint x: 587, startPoint y: 107, endPoint x: 696, endPoint y: 104, distance: 108.8
click at [696, 104] on div "$75.02 * * * * * * * * * * * * 6641 06/28 074 Support Token: c99c206bad Tags Ad…" at bounding box center [543, 320] width 979 height 453
drag, startPoint x: 721, startPoint y: 104, endPoint x: 554, endPoint y: 104, distance: 167.4
click at [554, 104] on div "$75.02 * * * * * * * * * * * * 6641 06/28 074 Support Token: c99c206bad Tags Ad…" at bounding box center [543, 320] width 979 height 453
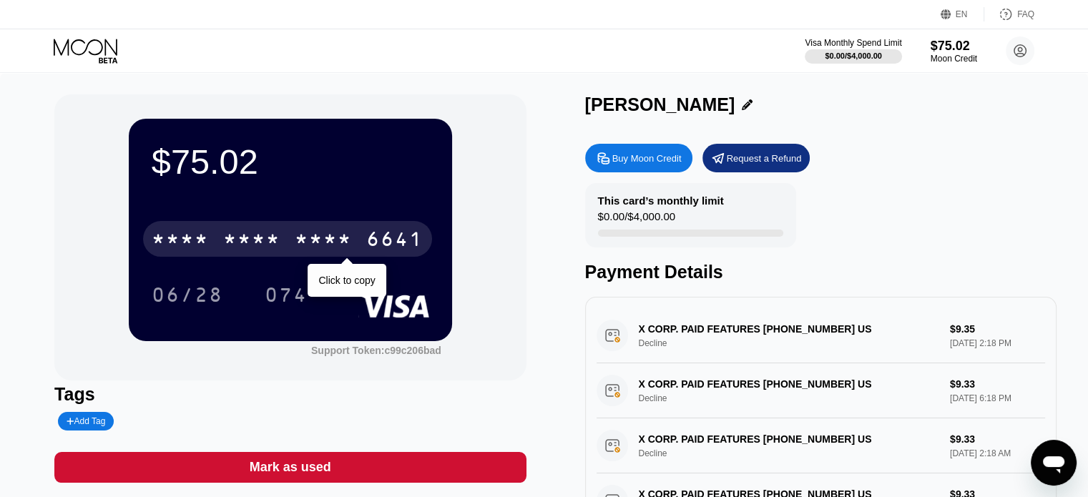
click at [395, 245] on div "6641" at bounding box center [394, 241] width 57 height 23
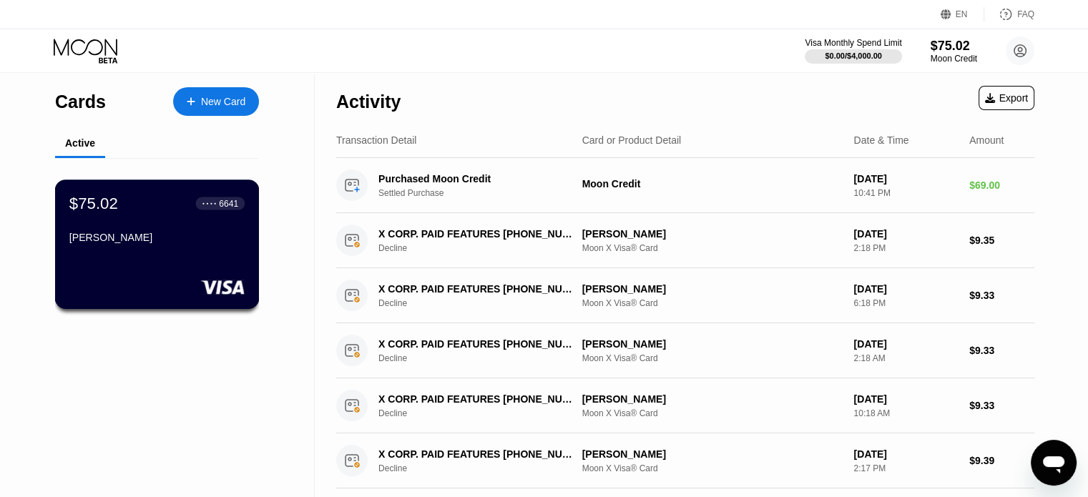
drag, startPoint x: 99, startPoint y: 248, endPoint x: 65, endPoint y: 258, distance: 35.1
click at [65, 258] on div "$75.02 ● ● ● ● 6641 [PERSON_NAME]" at bounding box center [157, 244] width 205 height 129
copy div "[PERSON_NAME]"
click at [1068, 462] on div "Open messaging window" at bounding box center [1053, 462] width 43 height 43
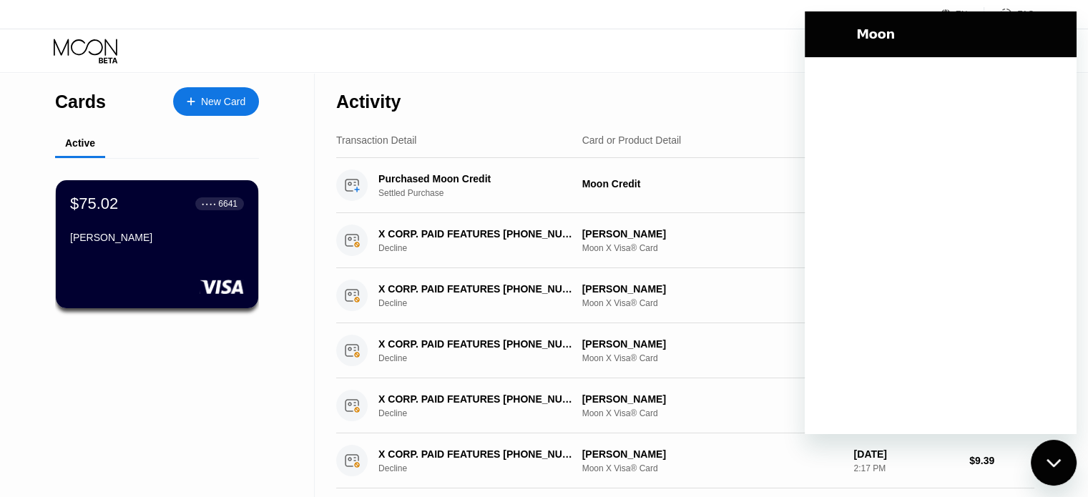
click at [1068, 455] on div "Close messaging window" at bounding box center [1053, 462] width 43 height 43
